Goal: Navigation & Orientation: Find specific page/section

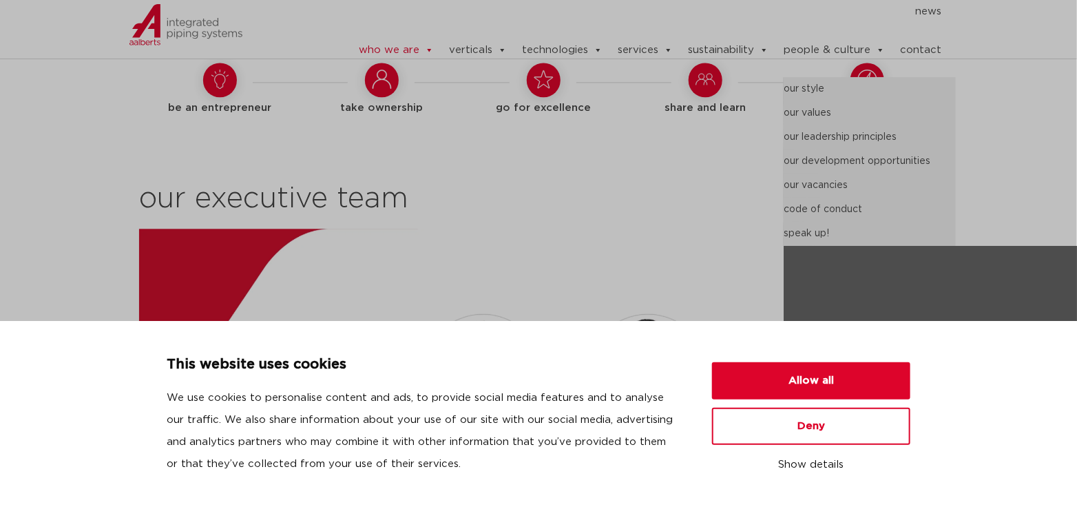
scroll to position [1377, 0]
click at [827, 54] on link "people & culture" at bounding box center [834, 51] width 101 height 28
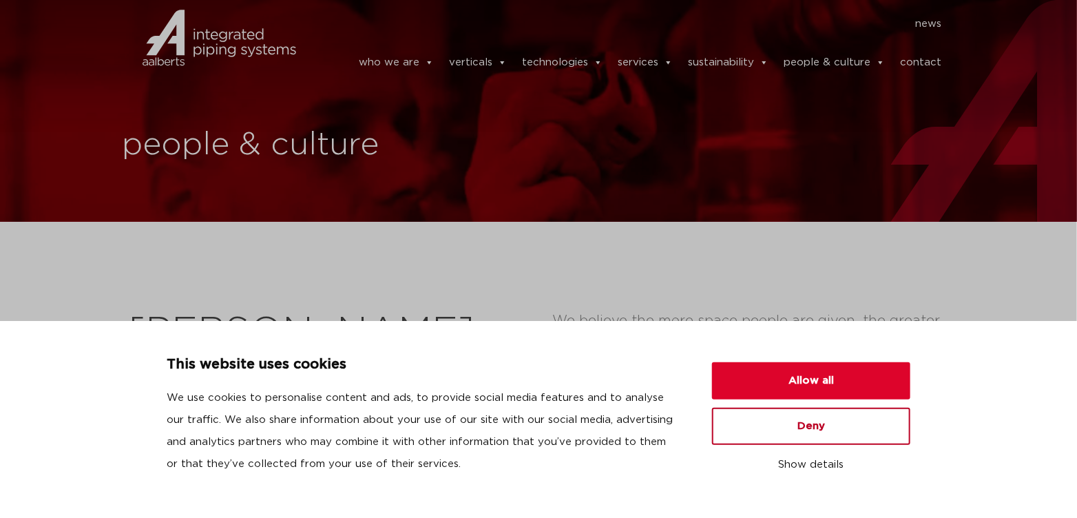
click at [803, 418] on button "Deny" at bounding box center [811, 426] width 198 height 37
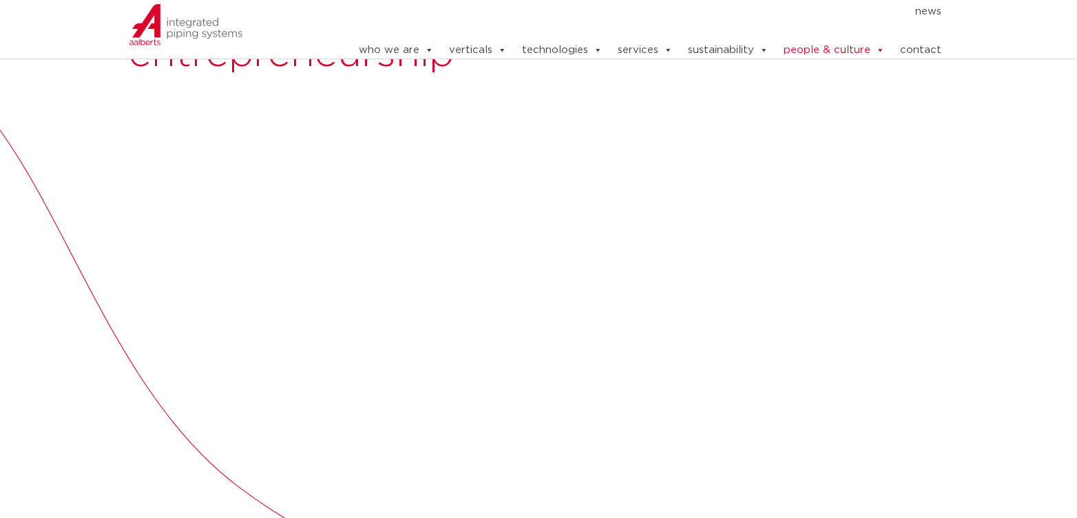
scroll to position [344, 0]
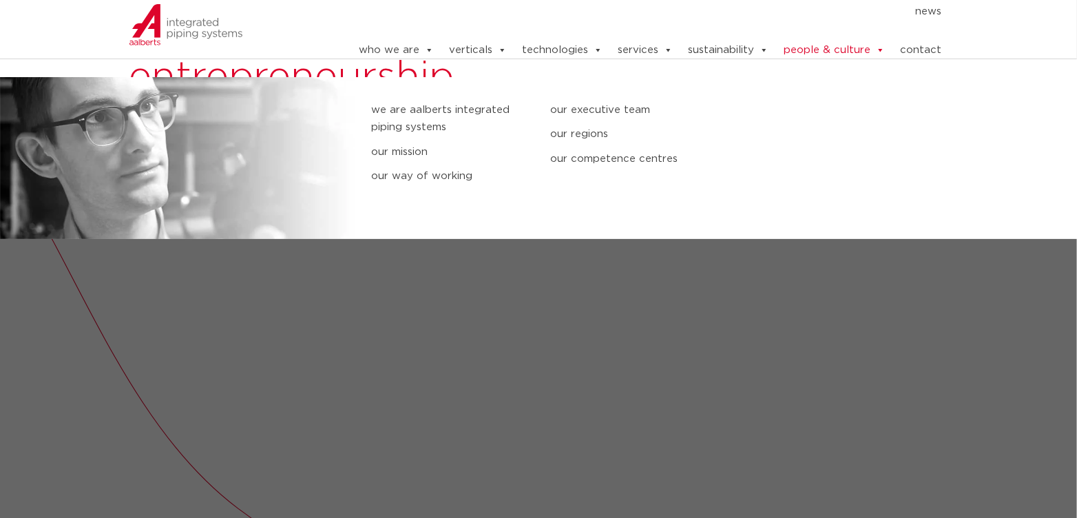
click at [400, 42] on link "who we are" at bounding box center [396, 51] width 75 height 28
